Goal: Task Accomplishment & Management: Complete application form

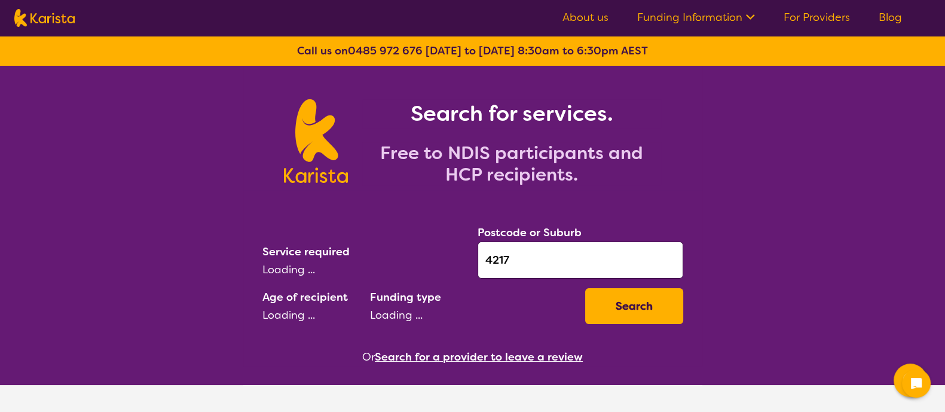
select select "AD"
select select "NDIS"
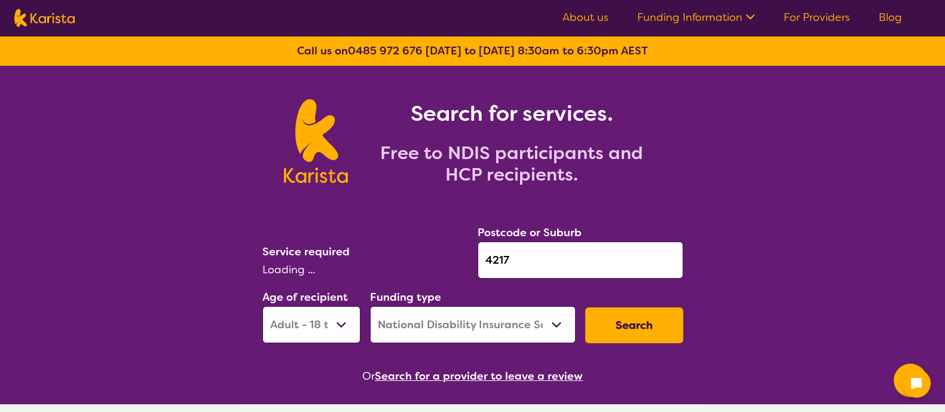
select select "Physiotherapy"
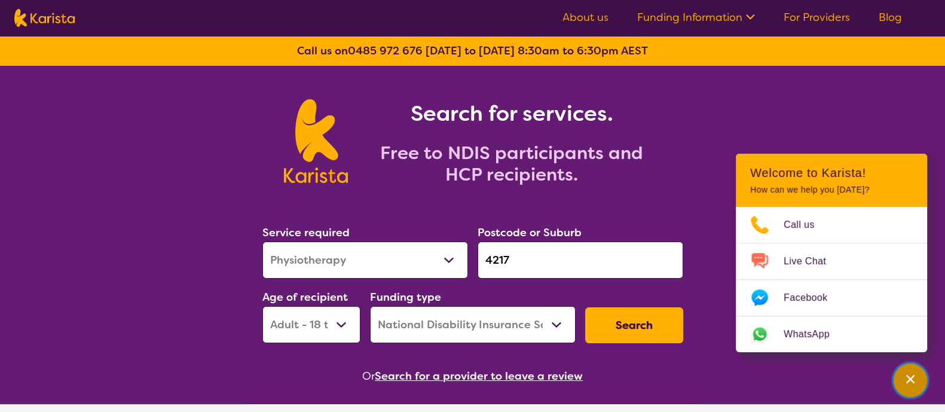
click at [906, 387] on div "Channel Menu" at bounding box center [911, 380] width 24 height 26
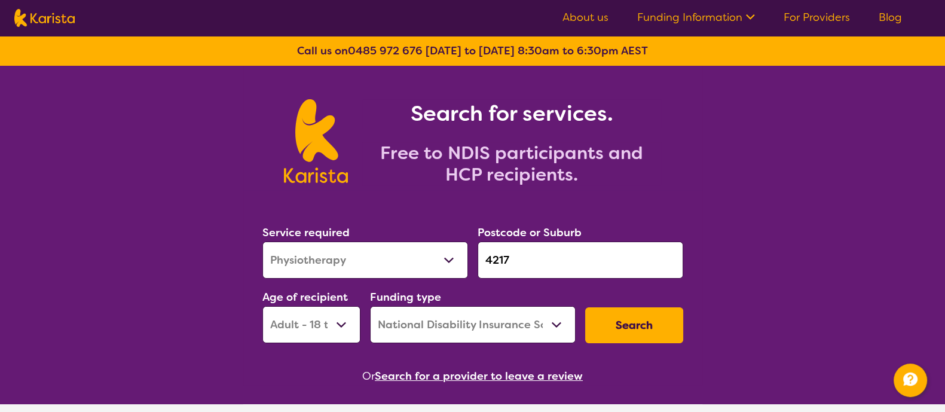
click at [607, 339] on button "Search" at bounding box center [634, 325] width 98 height 36
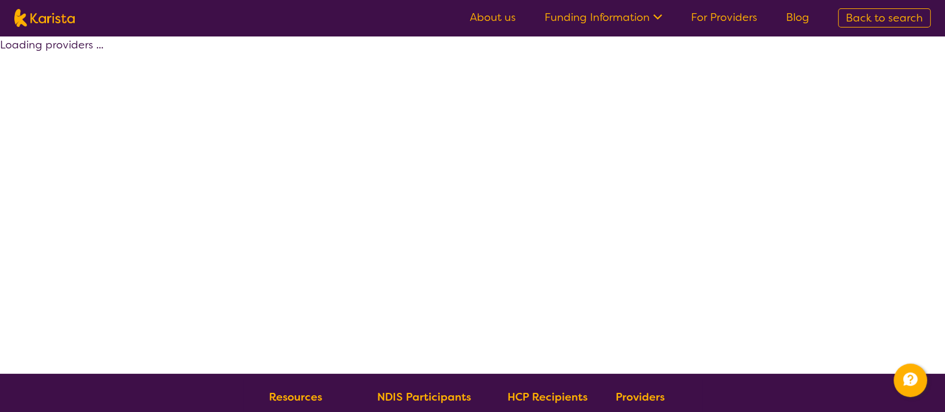
select select "by_score"
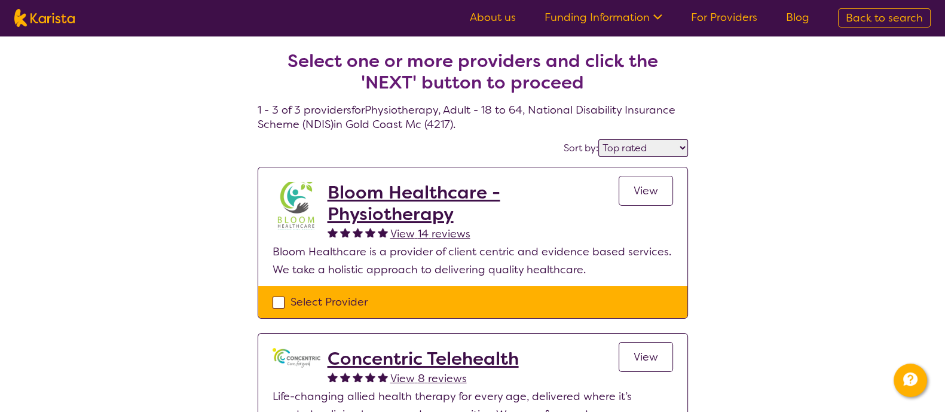
click at [285, 300] on div "Select Provider" at bounding box center [473, 302] width 401 height 18
checkbox input "true"
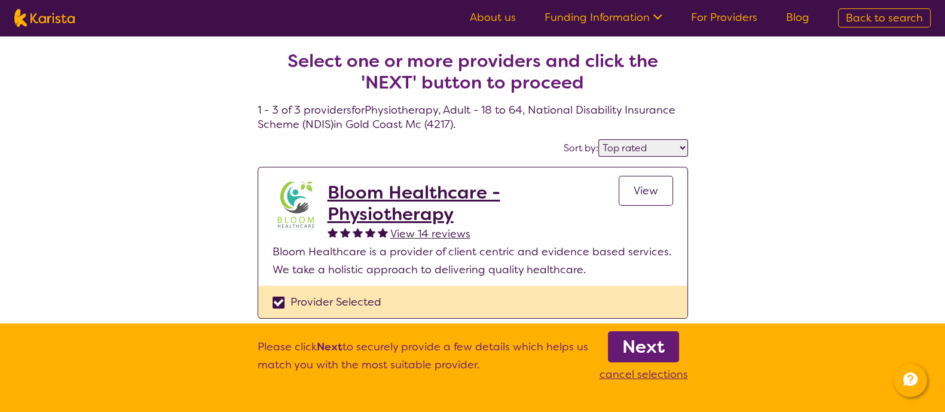
scroll to position [114, 0]
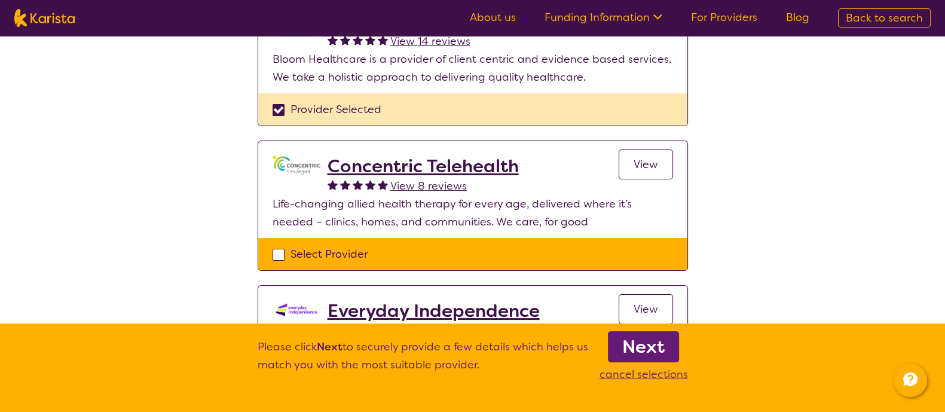
click at [281, 258] on div "Select Provider" at bounding box center [473, 254] width 401 height 18
checkbox input "true"
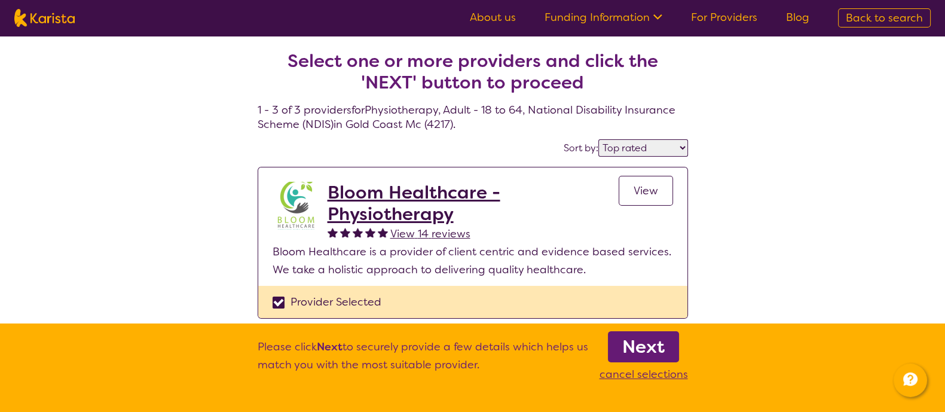
click at [658, 356] on b "Next" at bounding box center [643, 347] width 42 height 24
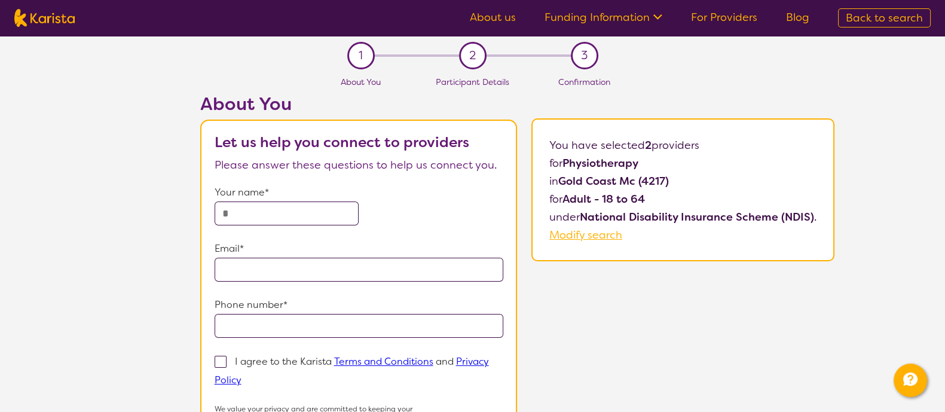
click at [311, 213] on input "text" at bounding box center [287, 214] width 145 height 24
type input "****"
click at [347, 267] on input "email" at bounding box center [359, 270] width 289 height 24
type input "**********"
click at [375, 328] on input "tel" at bounding box center [359, 326] width 289 height 24
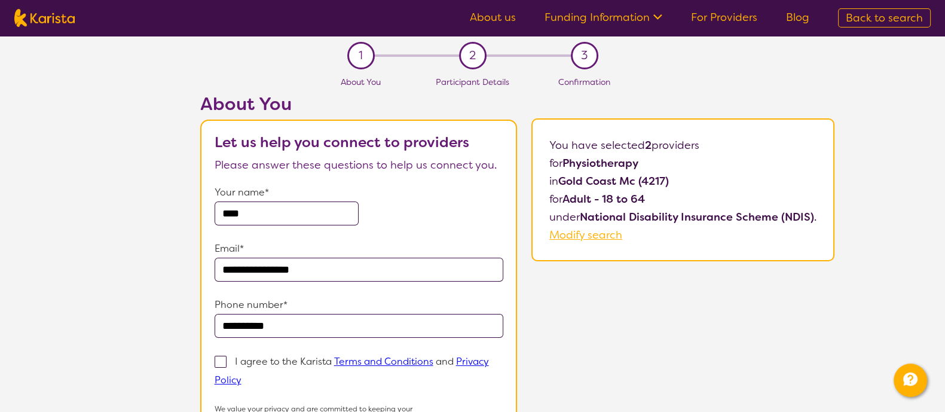
type input "**********"
click at [225, 360] on span at bounding box center [221, 362] width 12 height 12
click at [242, 375] on input "I agree to the Karista Terms and Conditions and Privacy Policy" at bounding box center [246, 379] width 8 height 8
checkbox input "true"
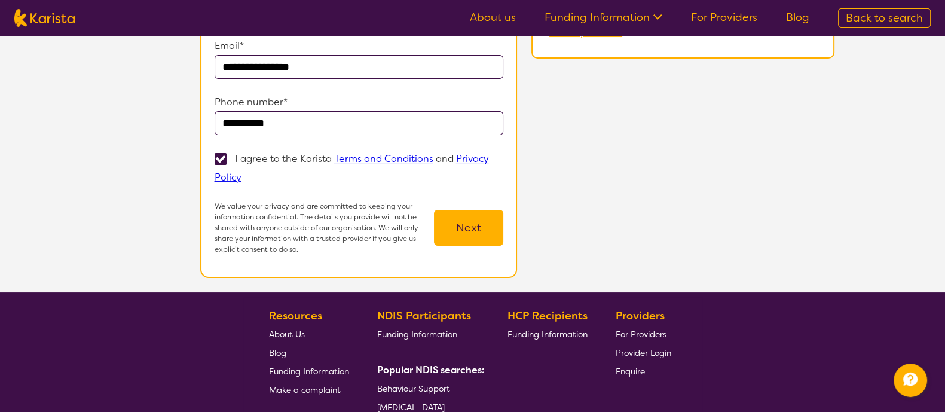
scroll to position [210, 0]
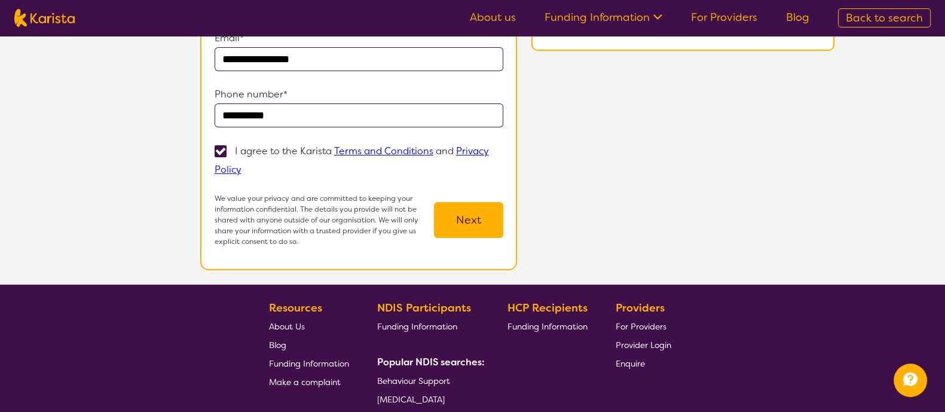
click at [457, 224] on button "Next" at bounding box center [468, 220] width 69 height 36
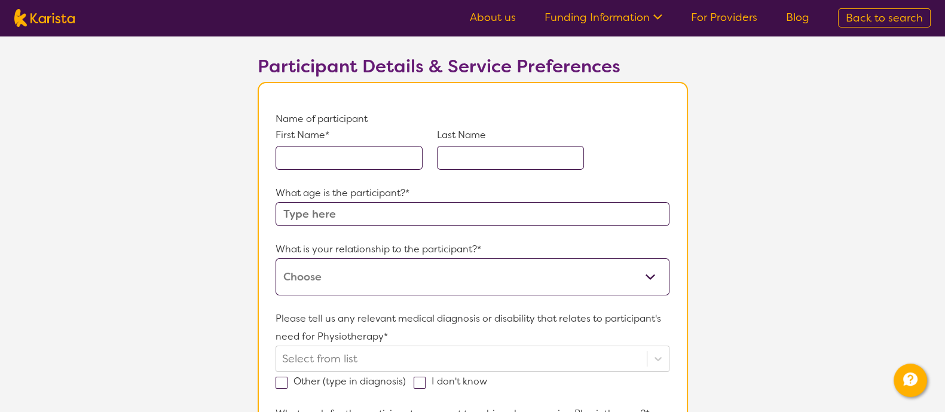
scroll to position [67, 0]
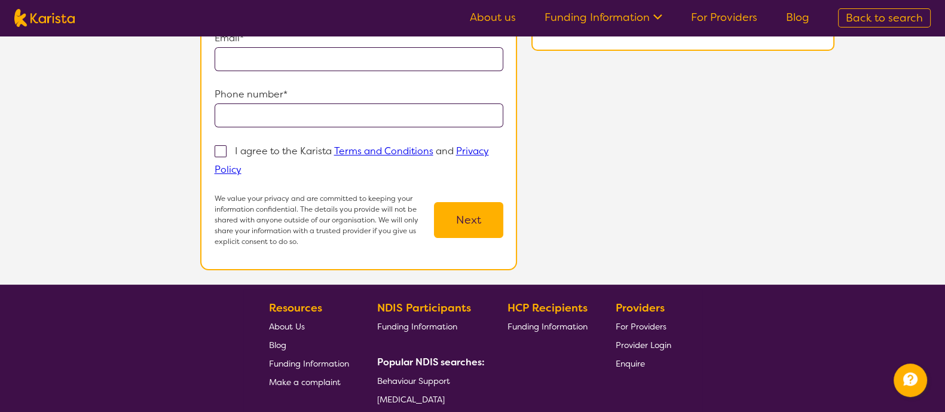
select select "by_score"
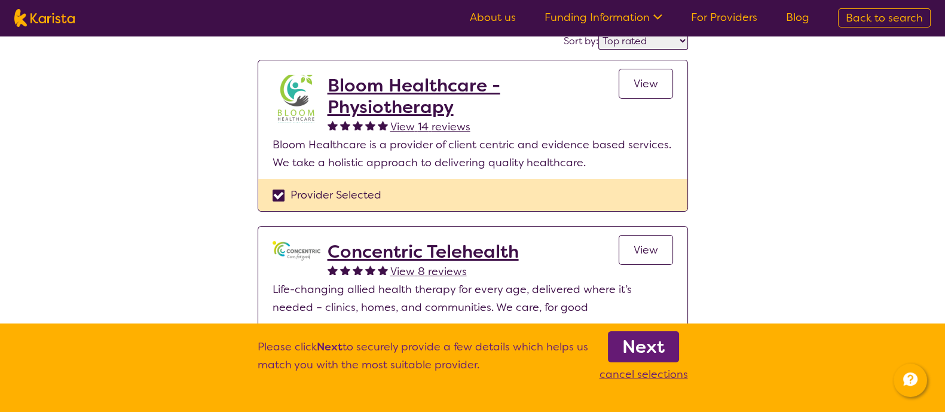
scroll to position [35, 0]
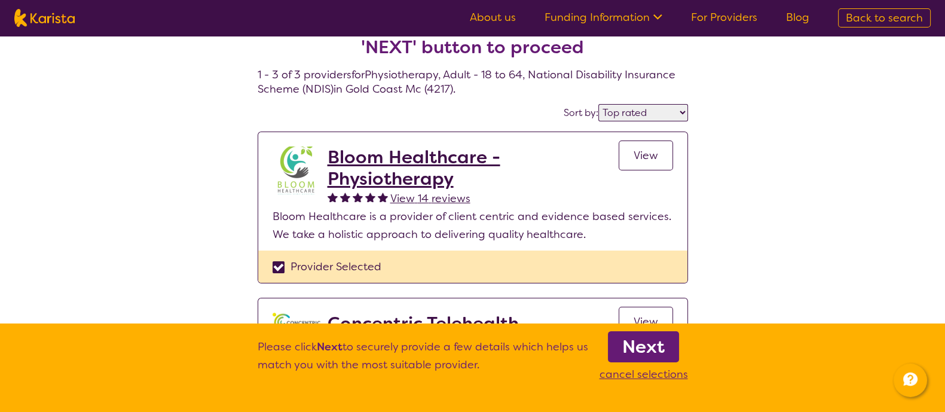
select select "Physiotherapy"
select select "AD"
select select "NDIS"
